Goal: Task Accomplishment & Management: Complete application form

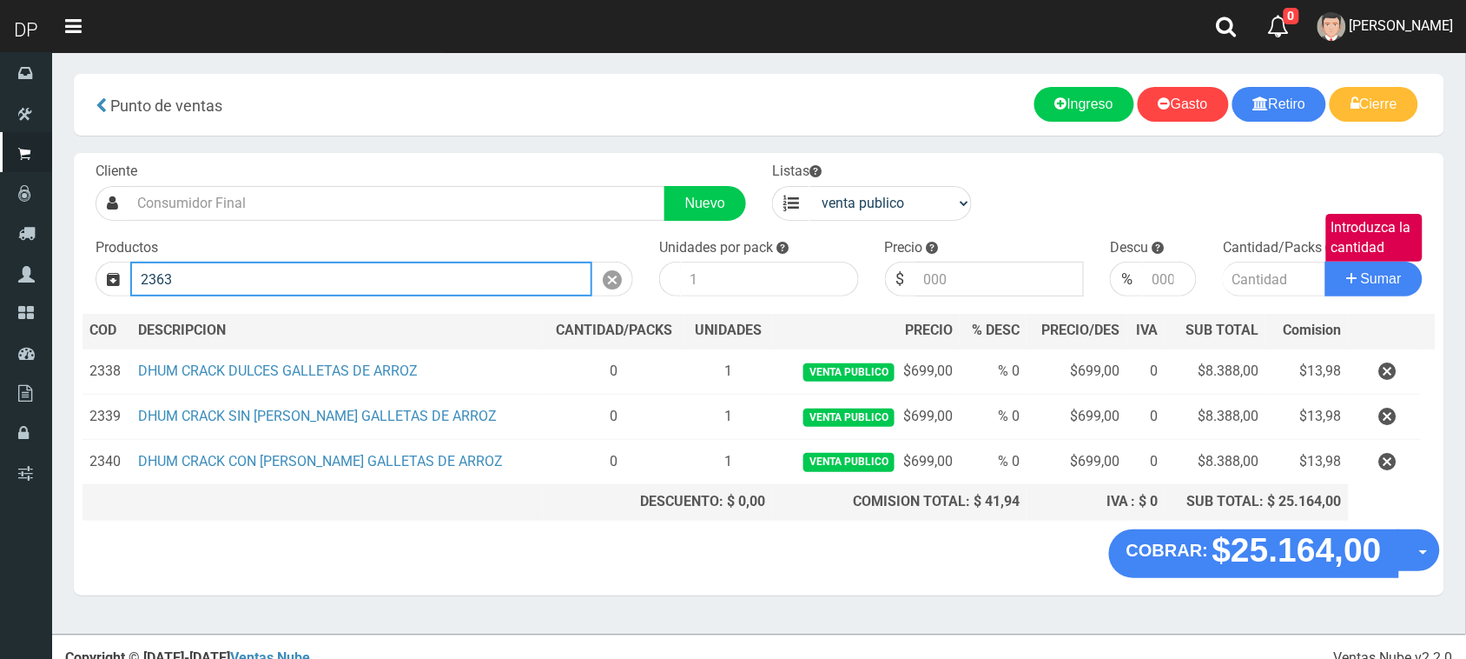
click at [288, 283] on input "2363" at bounding box center [361, 278] width 462 height 35
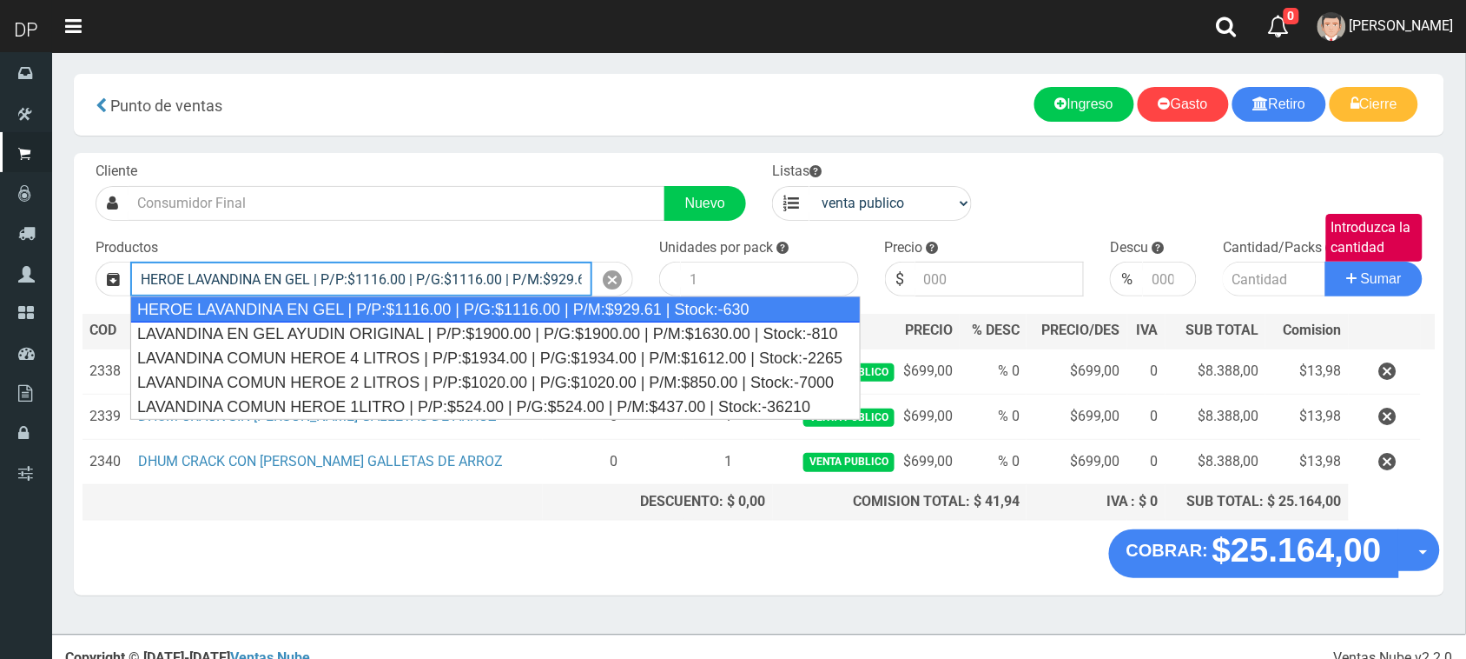
type input "HEROE LAVANDINA EN GEL | P/P:$1116.00 | P/G:$1116.00 | P/M:$929.61 | Stock:-630"
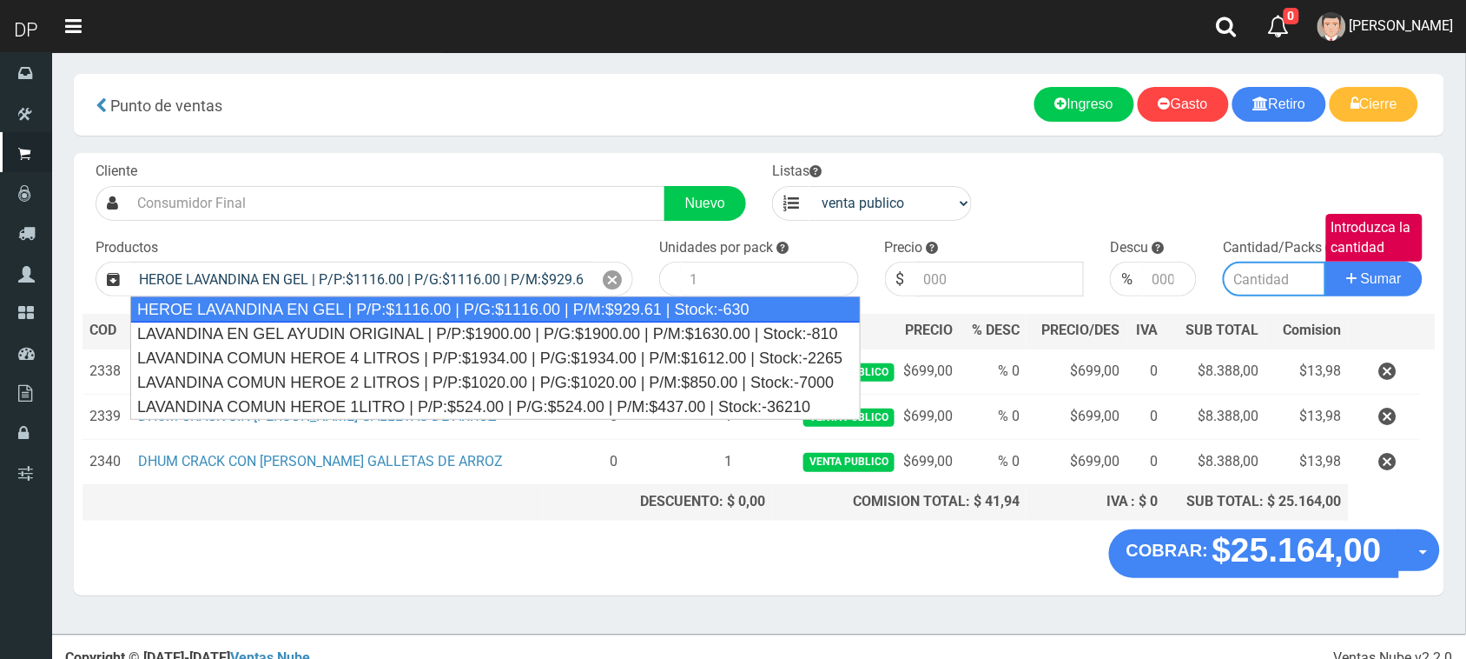
type input "15"
type input "1116.00"
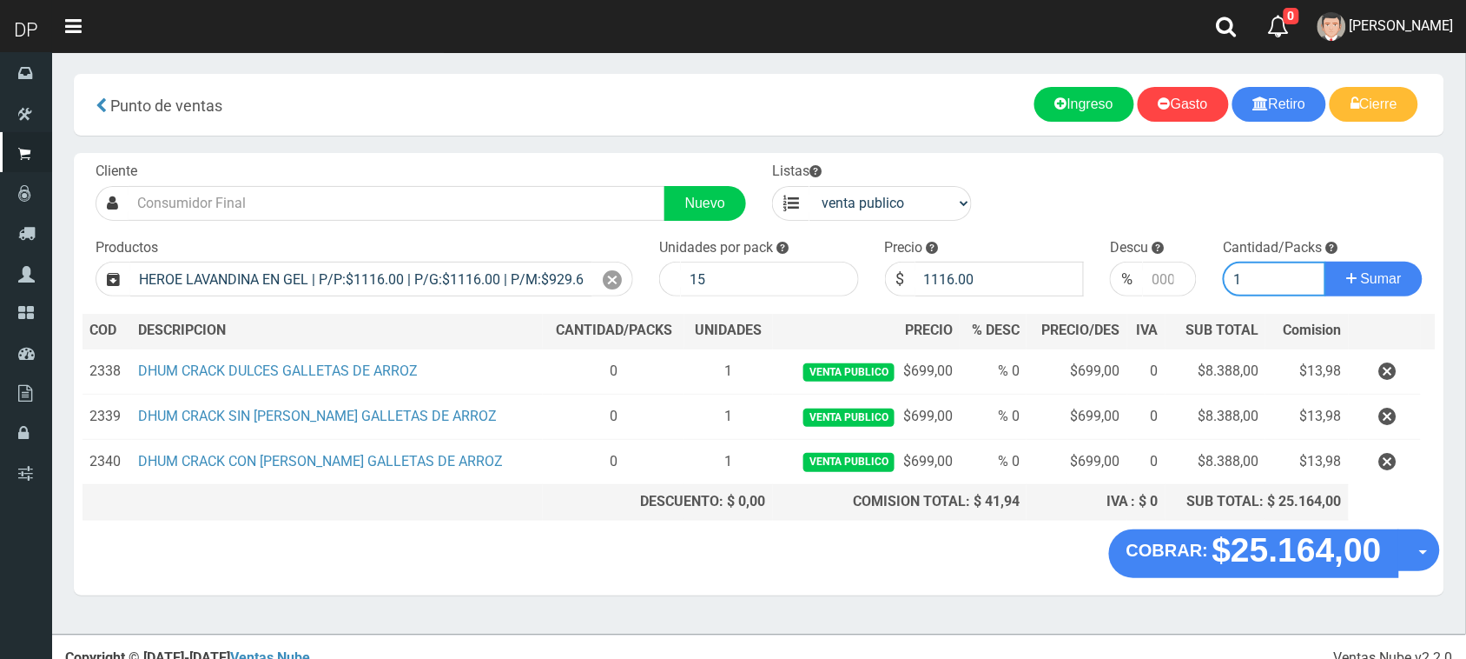
type input "1"
click at [1326, 261] on button "Sumar" at bounding box center [1374, 278] width 97 height 35
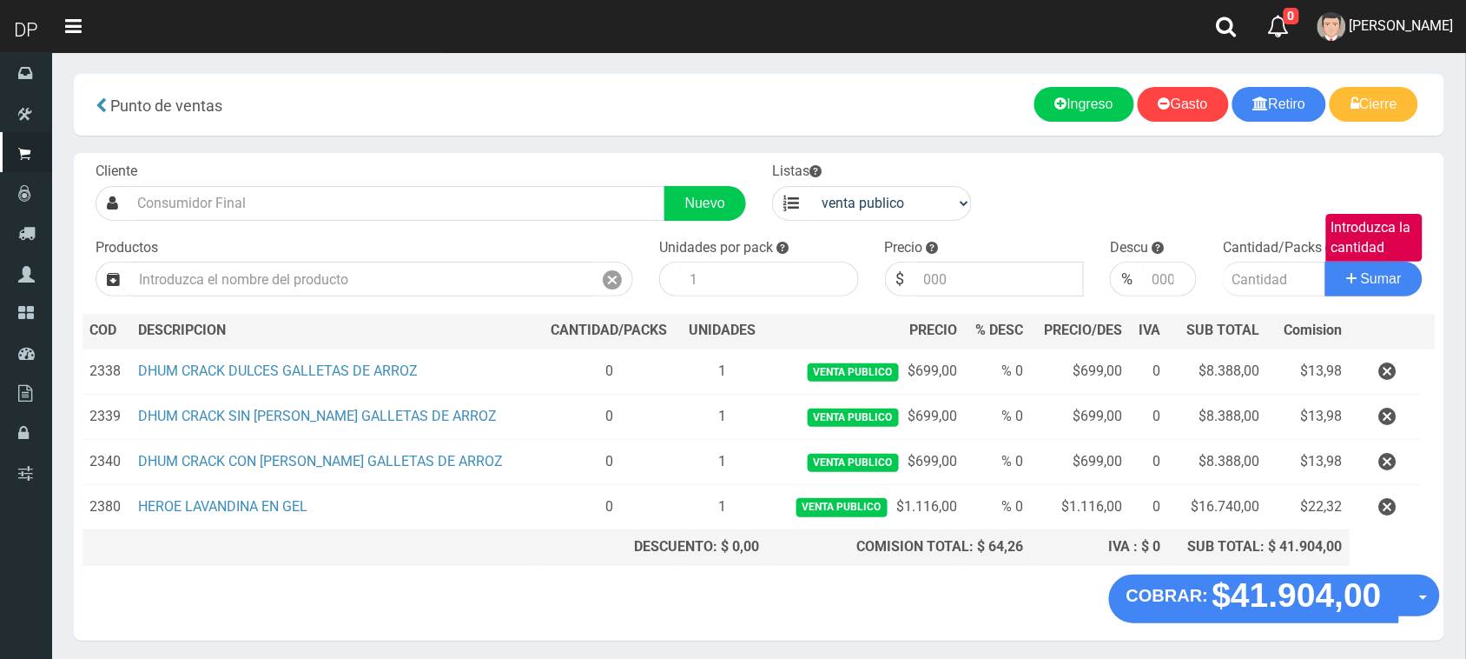
click at [446, 257] on div "Productos" at bounding box center [365, 267] width 564 height 59
click at [478, 304] on div "Cliente Nuevo Listas venta publico Sup chinos reventas Productos" at bounding box center [759, 363] width 1371 height 421
click at [473, 297] on div "Cliente Nuevo Listas venta publico Sup chinos reventas Productos" at bounding box center [759, 363] width 1371 height 421
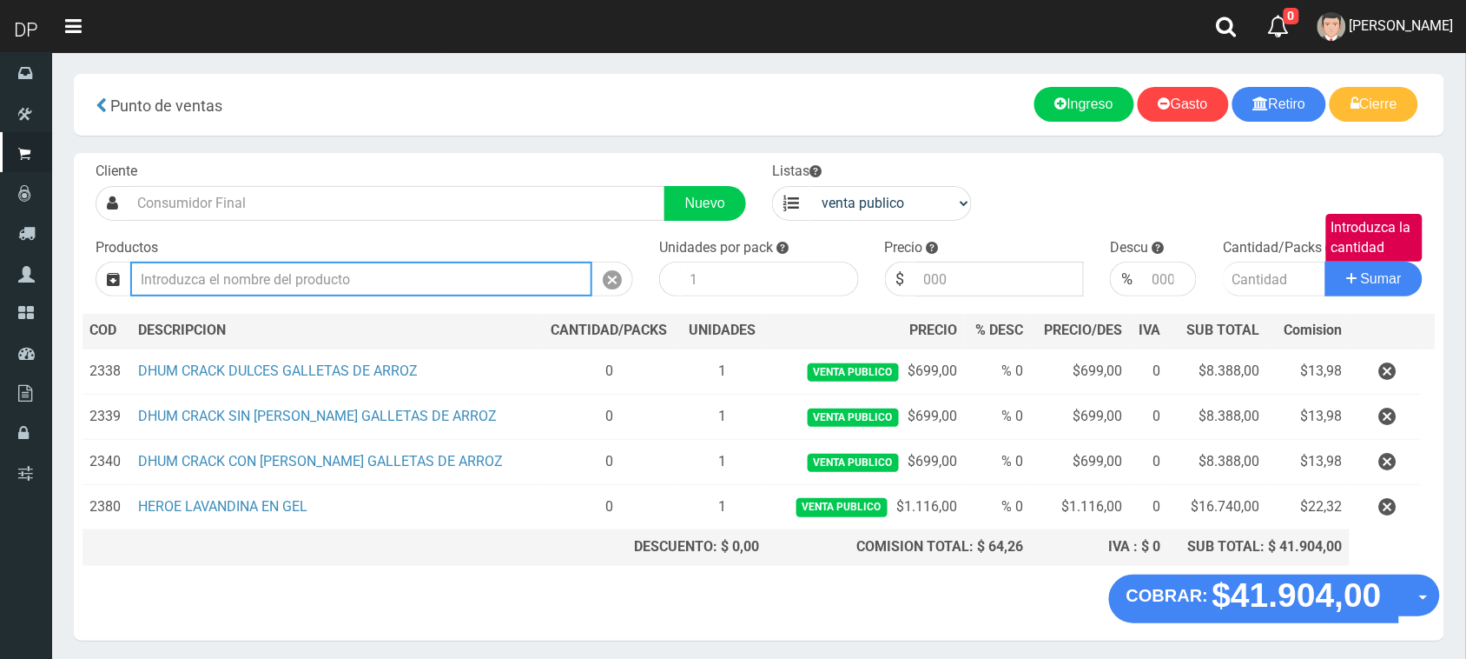
click at [465, 281] on input "text" at bounding box center [361, 278] width 462 height 35
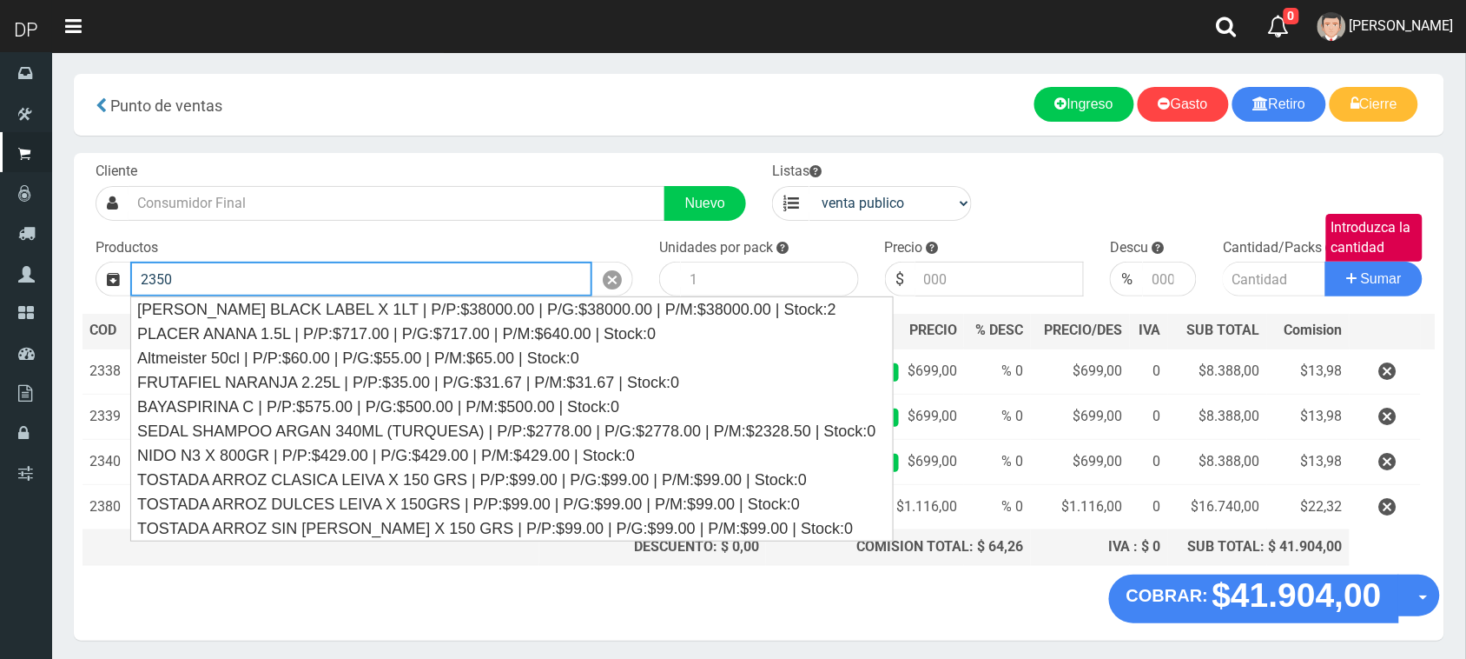
click at [1326, 261] on button "Sumar" at bounding box center [1374, 278] width 97 height 35
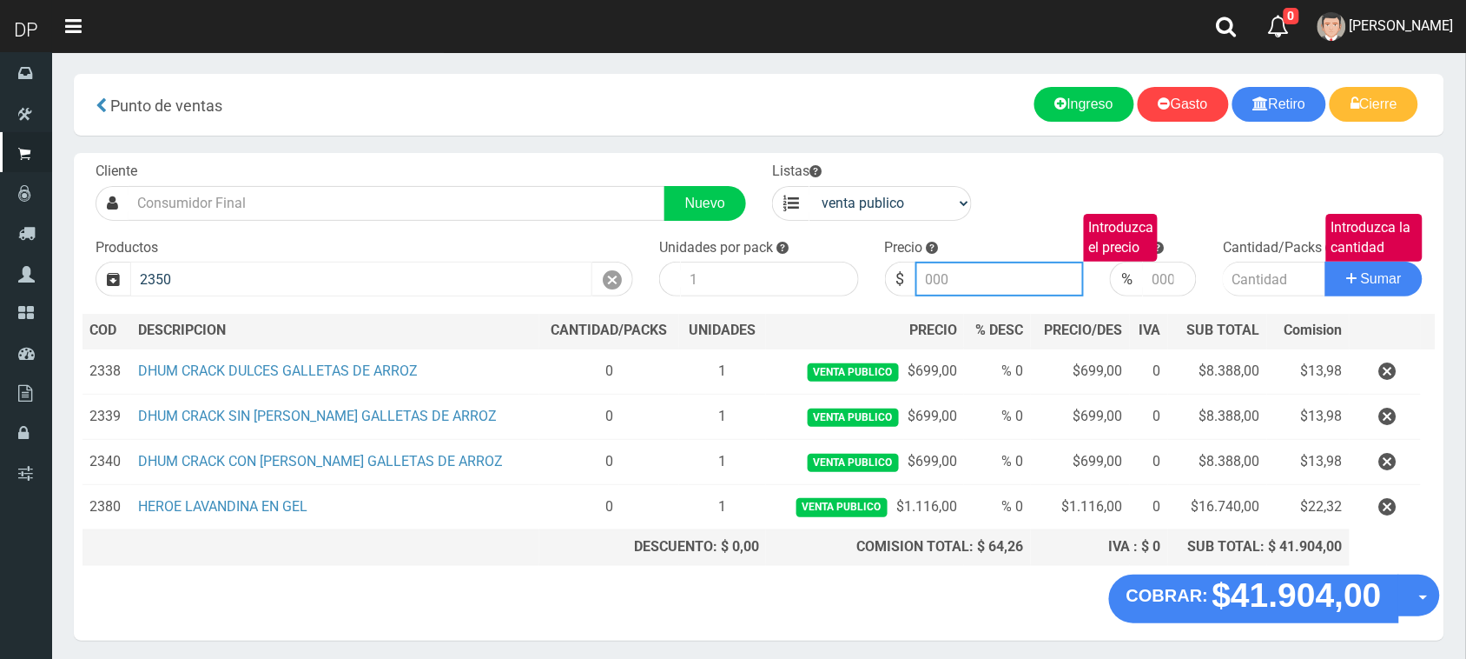
type input "PROTECTORES DONCELLA X20U (23500) | P/P:$585.00 | P/G:$585.00 | P/M:$444.00 | S…"
type input "585.00"
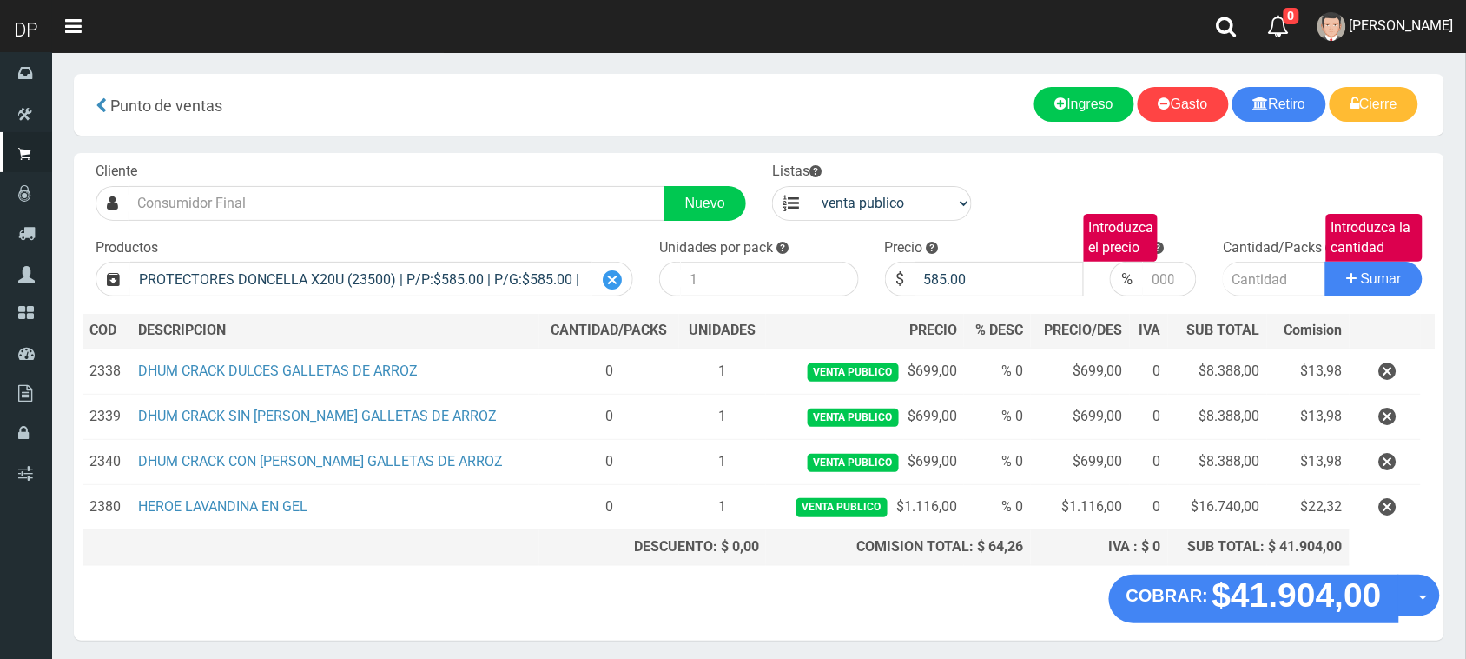
click at [600, 279] on div at bounding box center [612, 278] width 41 height 35
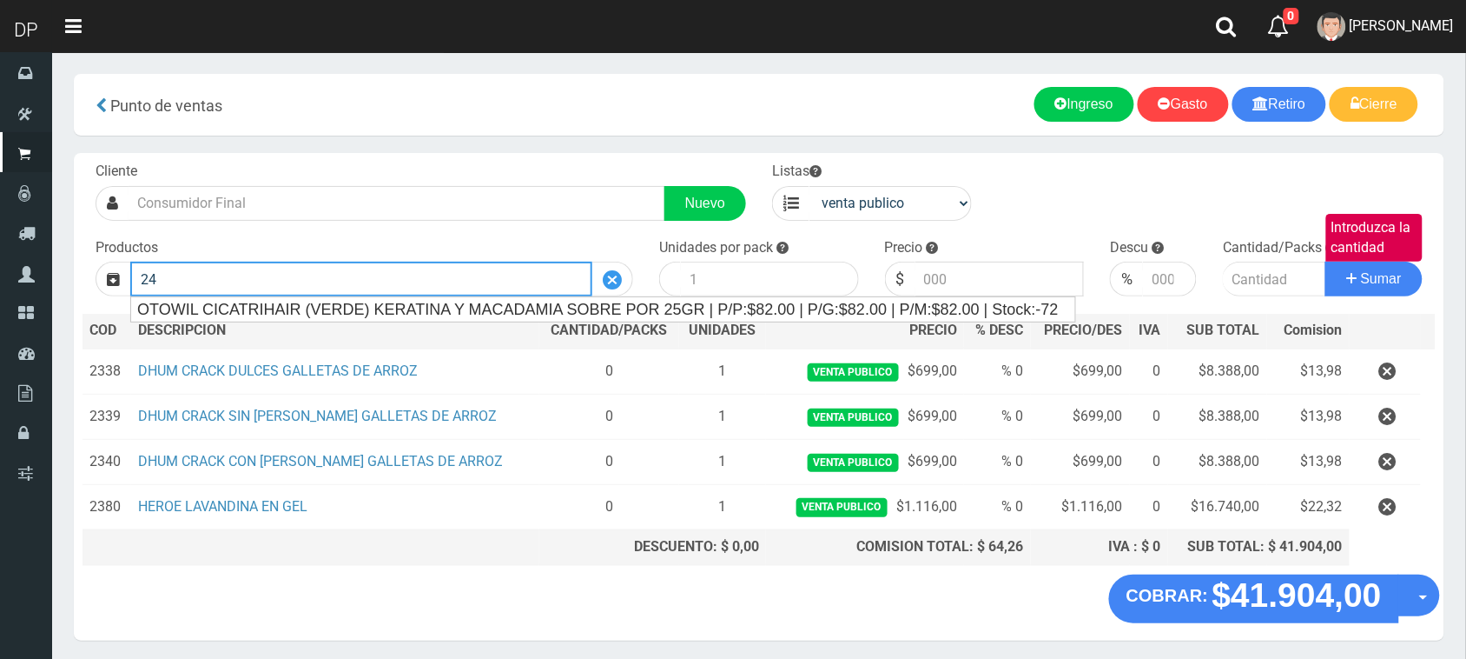
type input "2"
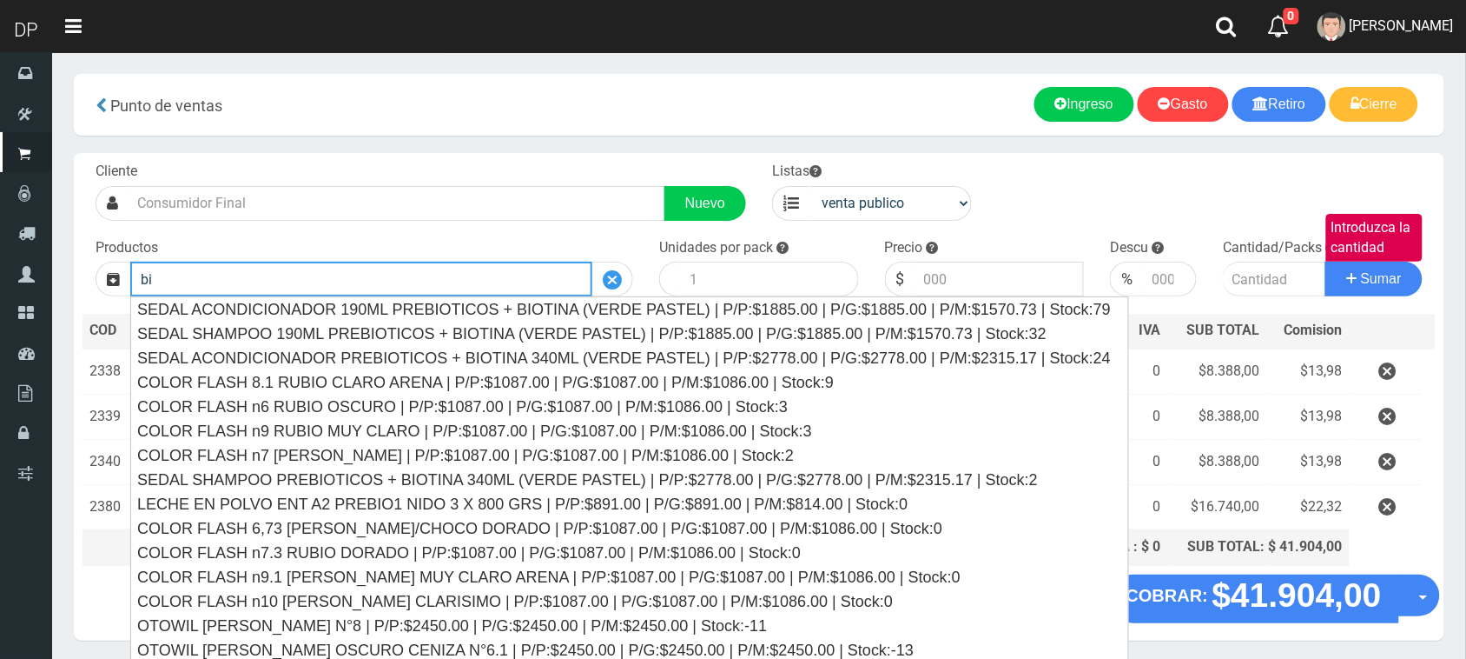
type input "b"
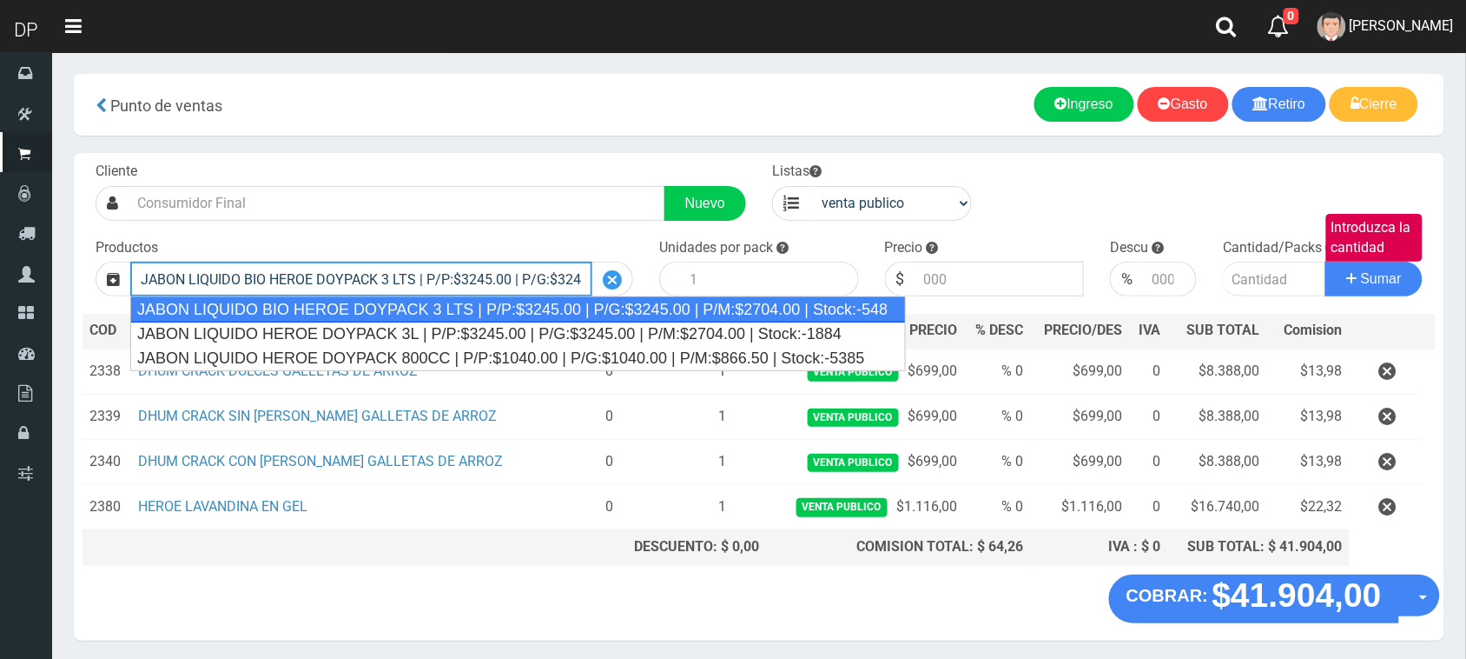
type input "JABON LIQUIDO BIO HEROE DOYPACK 3 LTS | P/P:$3245.00 | P/G:$3245.00 | P/M:$2704…"
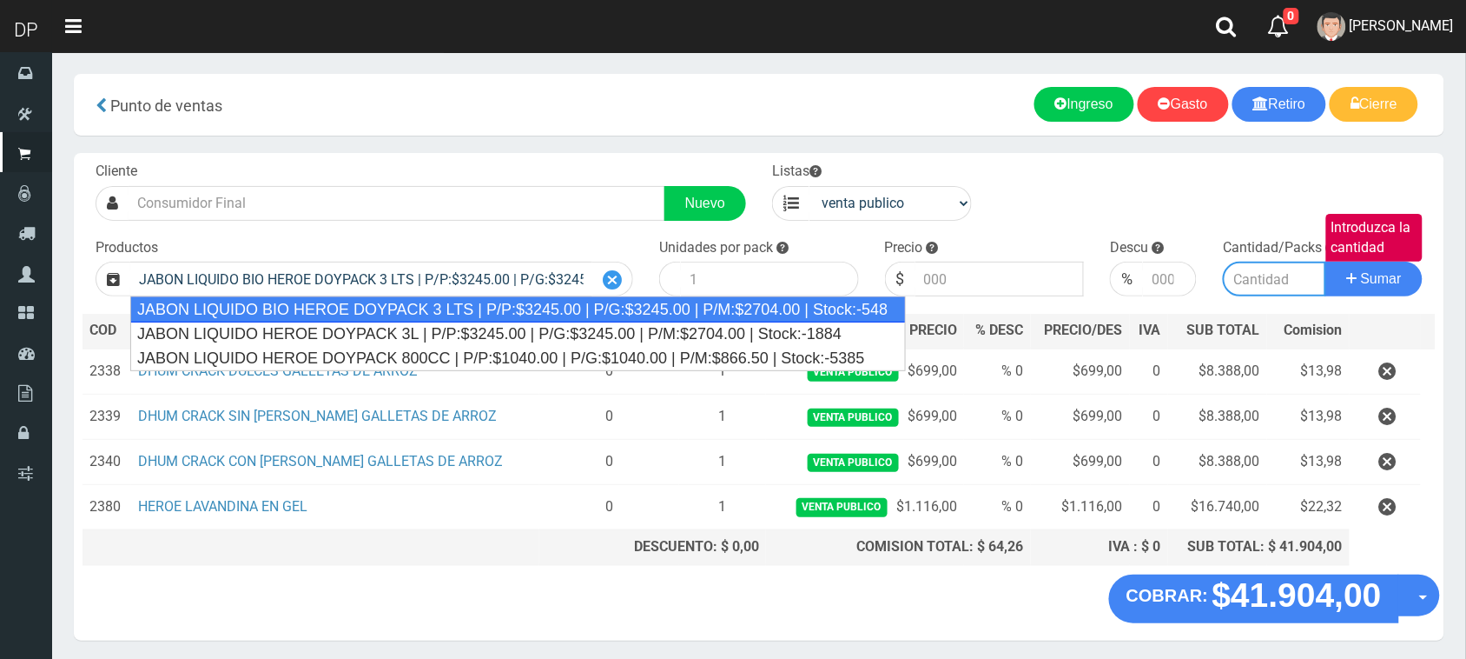
type input "4"
type input "3245.00"
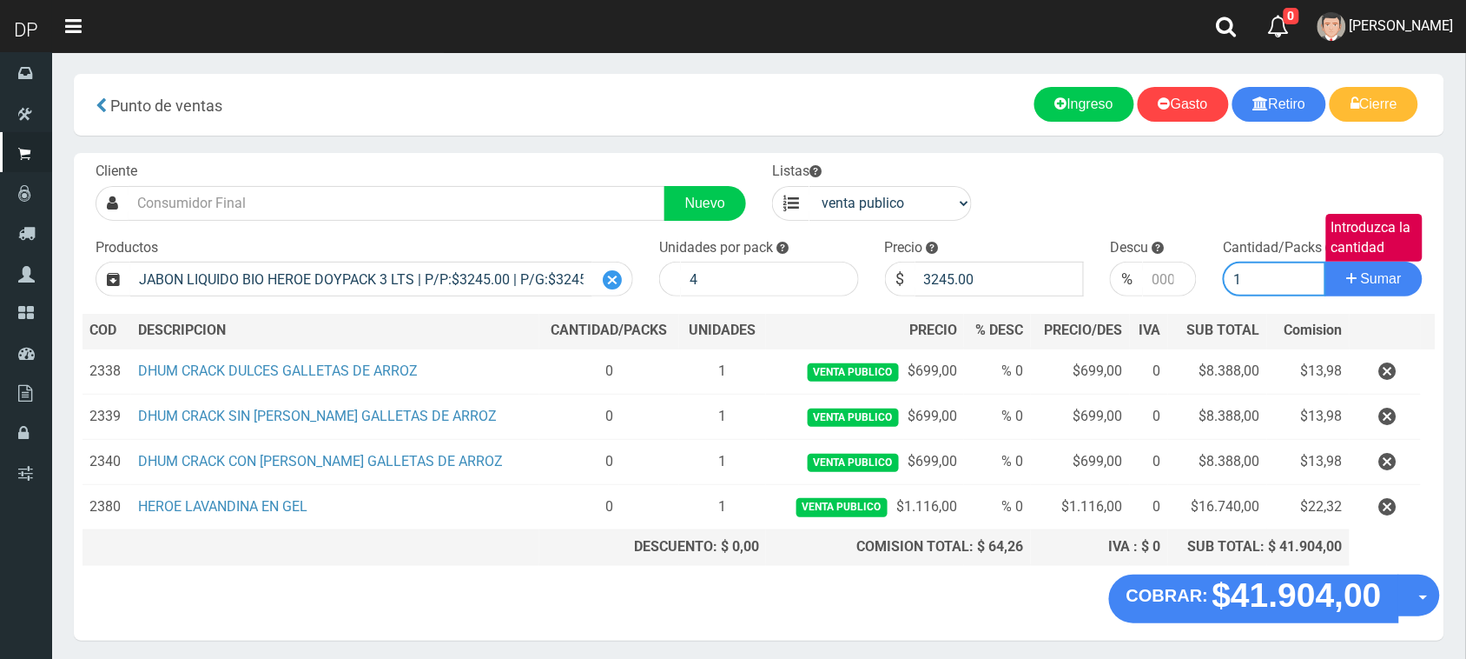
type input "1"
click at [1326, 261] on button "Sumar" at bounding box center [1374, 278] width 97 height 35
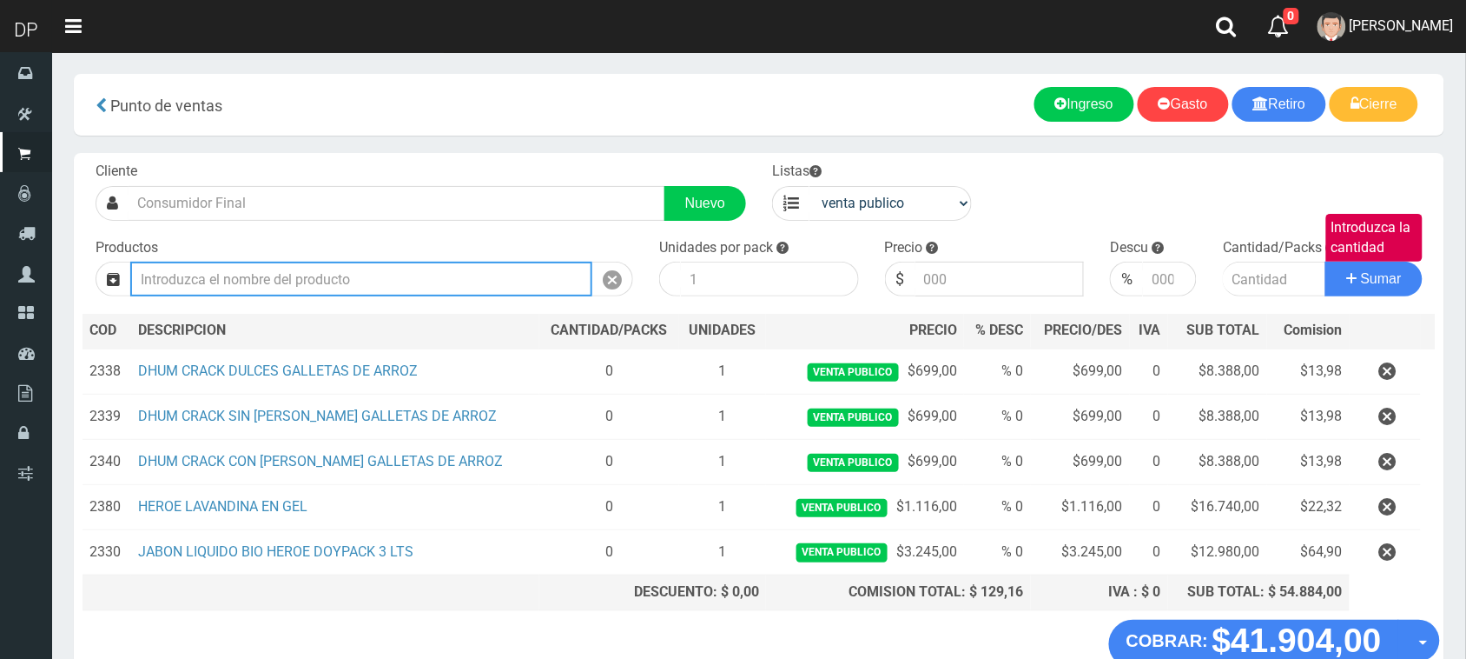
scroll to position [105, 0]
